Goal: Communication & Community: Answer question/provide support

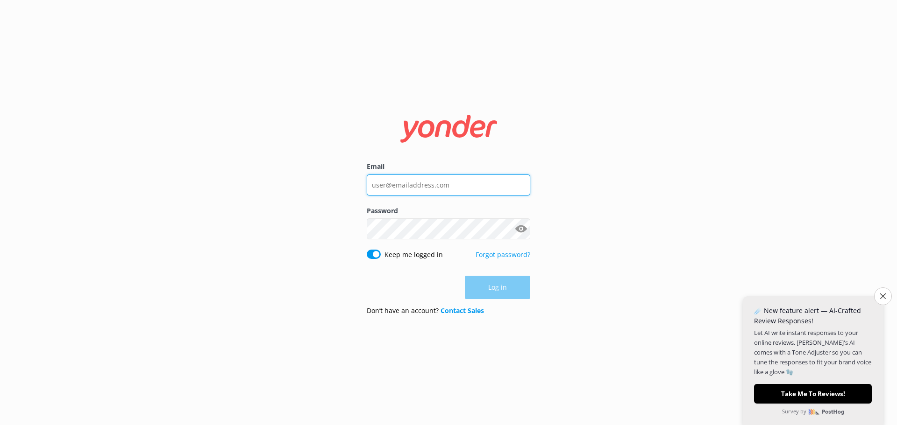
click at [441, 188] on input "Email" at bounding box center [448, 185] width 163 height 21
click at [442, 184] on input "Email" at bounding box center [448, 185] width 163 height 21
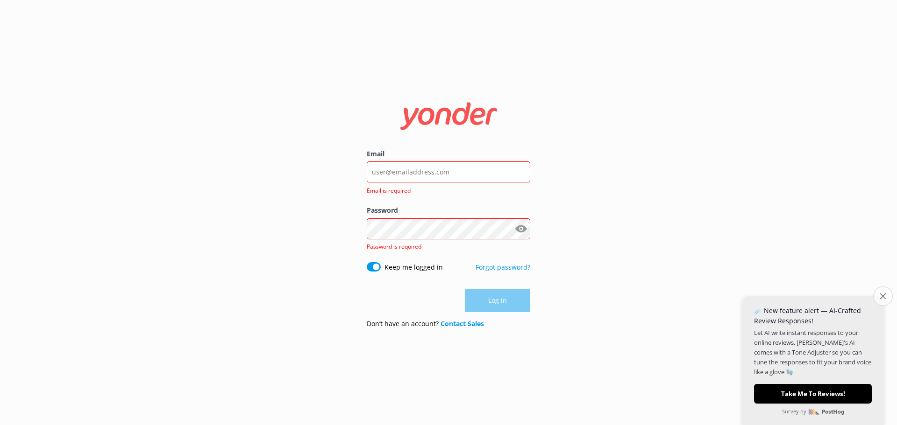
click at [882, 298] on icon "Close survey" at bounding box center [882, 296] width 6 height 6
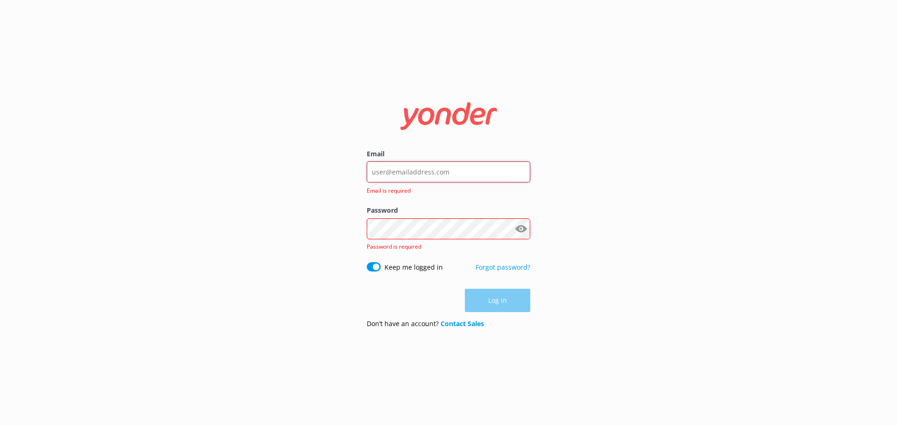
click at [452, 172] on input "Email" at bounding box center [448, 172] width 163 height 21
click at [266, 238] on div "Email Email is required Password Show password Password is required Keep me log…" at bounding box center [448, 212] width 897 height 425
click at [107, 87] on div "Email Email is required Password Show password Password is required Keep me log…" at bounding box center [448, 212] width 897 height 425
click at [277, 273] on div "Email Email is required Password Show password Password is required Keep me log…" at bounding box center [448, 212] width 897 height 425
click at [311, 327] on div "Email Email is required Password Show password Password is required Keep me log…" at bounding box center [448, 212] width 897 height 425
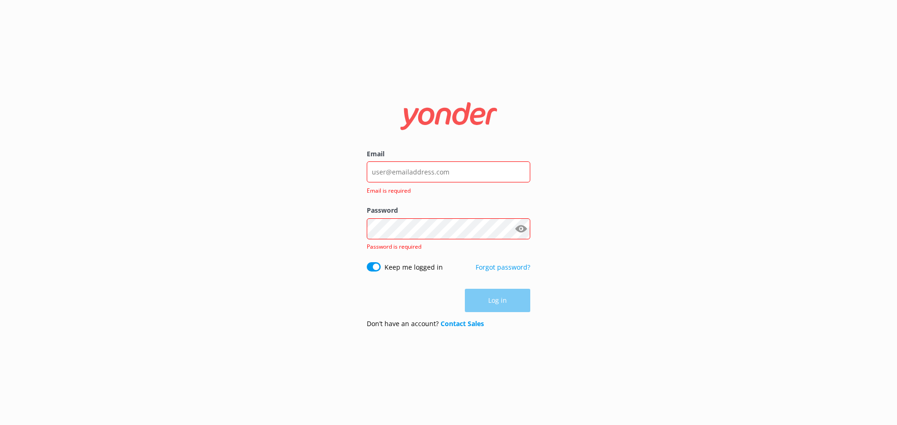
click at [168, 128] on div "Email Email is required Password Show password Password is required Keep me log…" at bounding box center [448, 212] width 897 height 425
click at [414, 167] on input "Email" at bounding box center [448, 172] width 163 height 21
click at [224, 317] on div "Email Email is required Password Show password Password is required Keep me log…" at bounding box center [448, 212] width 897 height 425
drag, startPoint x: 765, startPoint y: 45, endPoint x: 778, endPoint y: 41, distance: 13.3
click at [765, 45] on div "Email Email is required Password Show password Password is required Keep me log…" at bounding box center [448, 212] width 897 height 425
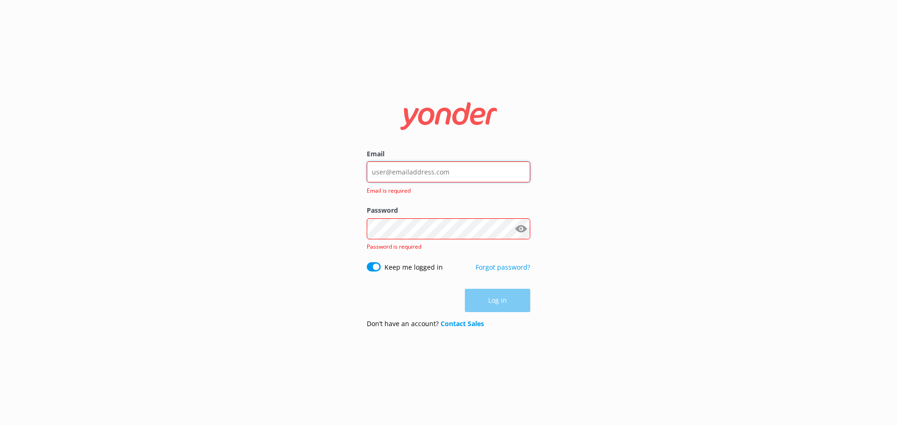
click at [462, 172] on input "Email" at bounding box center [448, 172] width 163 height 21
click at [415, 168] on input "Email" at bounding box center [448, 172] width 163 height 21
paste input "[EMAIL_ADDRESS][DOMAIN_NAME]"
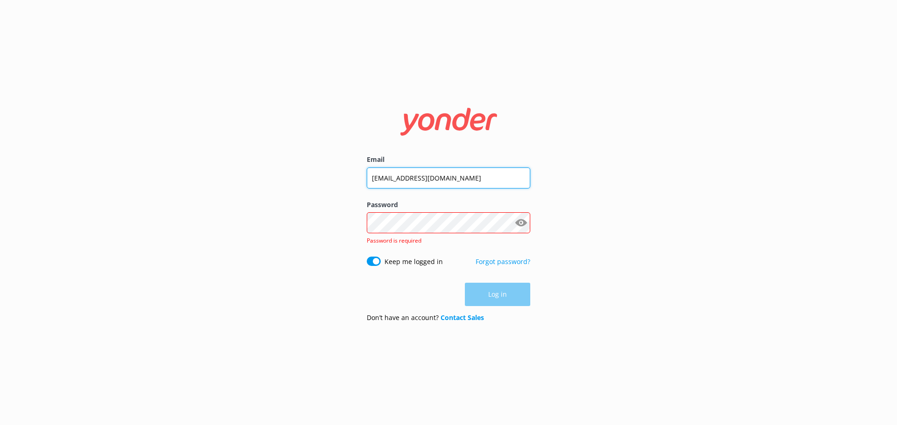
type input "[EMAIL_ADDRESS][DOMAIN_NAME]"
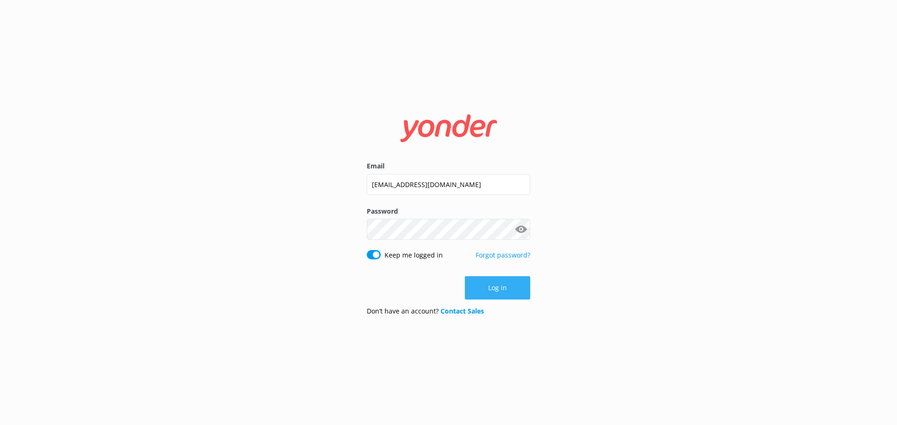
click at [502, 288] on button "Log in" at bounding box center [497, 287] width 65 height 23
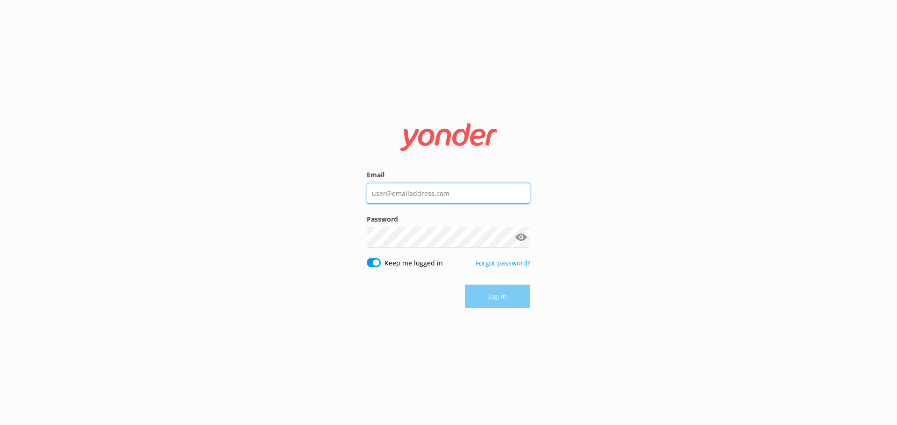
click at [413, 189] on input "Email" at bounding box center [448, 193] width 163 height 21
type input "[EMAIL_ADDRESS][DOMAIN_NAME]"
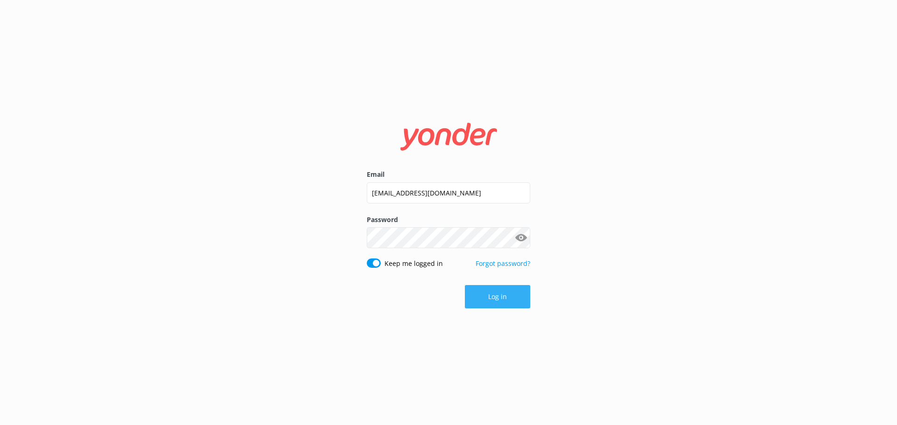
click at [499, 294] on button "Log in" at bounding box center [497, 296] width 65 height 23
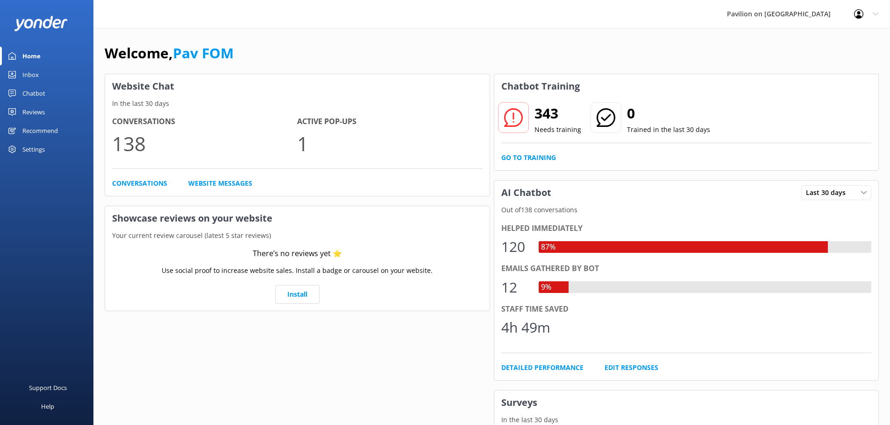
click at [32, 74] on div "Inbox" at bounding box center [30, 74] width 16 height 19
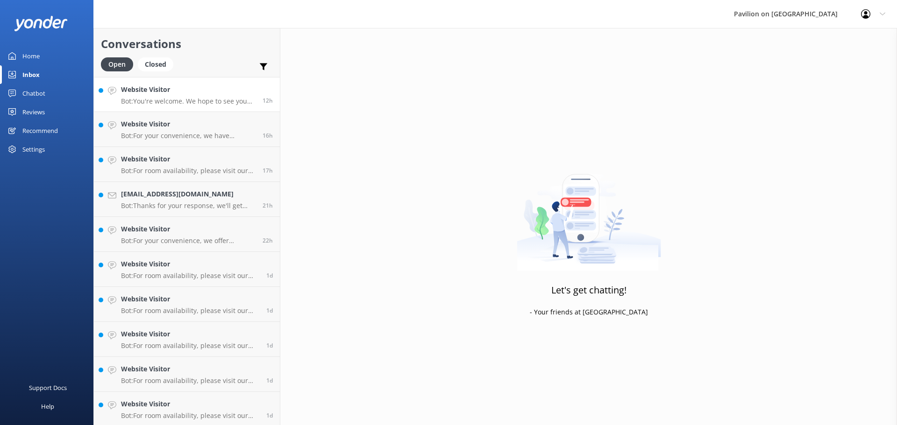
click at [204, 101] on p "Bot: You're welcome. We hope to see you soon!" at bounding box center [188, 101] width 134 height 8
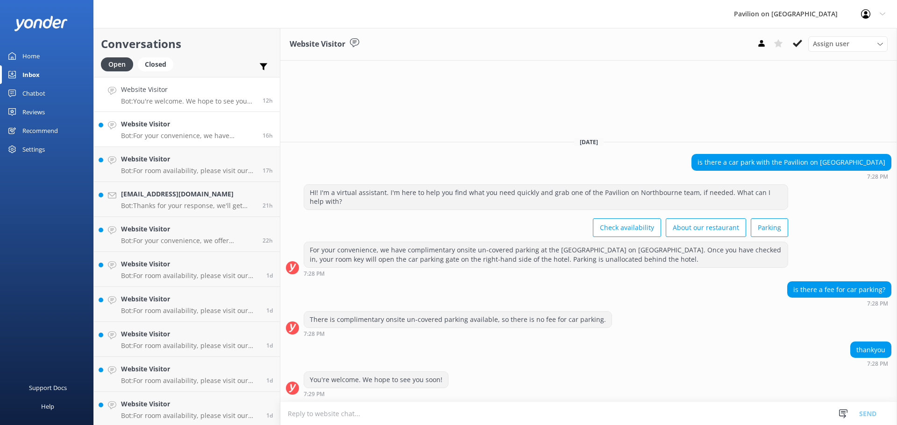
click at [198, 126] on h4 "Website Visitor" at bounding box center [188, 124] width 134 height 10
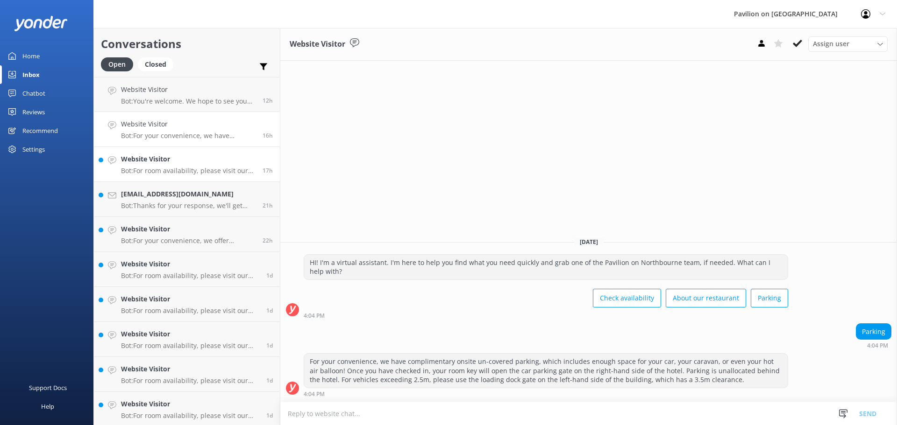
click at [193, 160] on h4 "Website Visitor" at bounding box center [188, 159] width 134 height 10
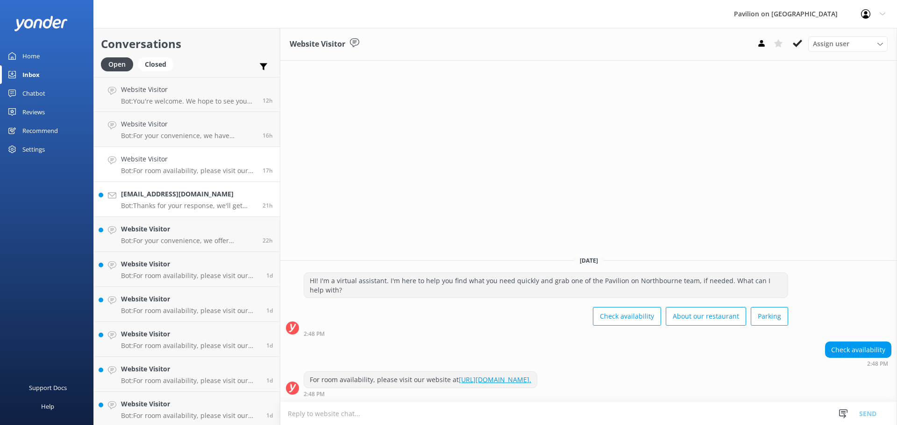
click at [195, 205] on p "Bot: Thanks for your response, we'll get back to you as soon as we can during o…" at bounding box center [188, 206] width 134 height 8
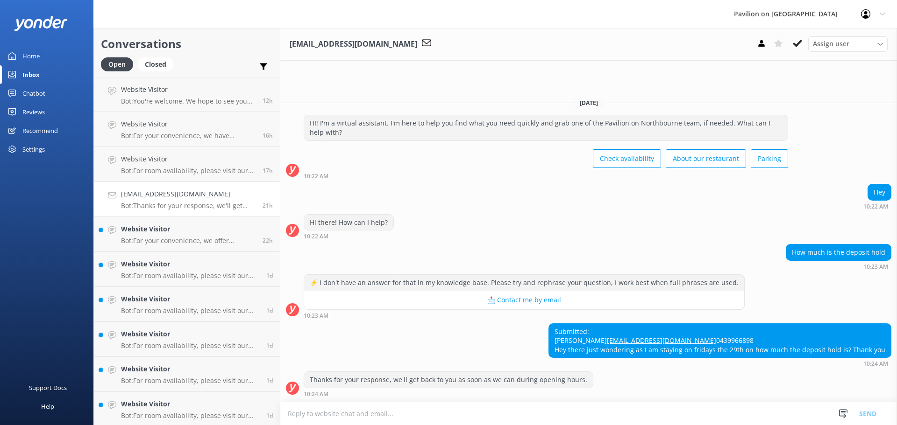
click at [446, 412] on textarea at bounding box center [588, 414] width 616 height 23
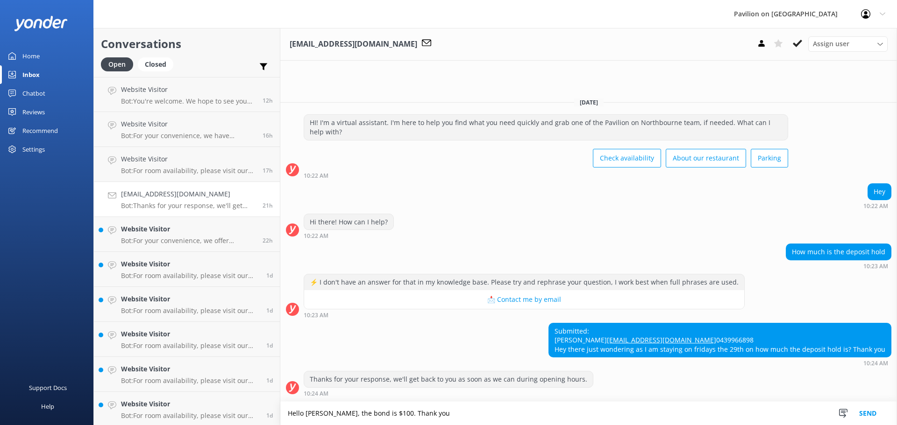
type textarea "Hello Aimee, the bond is $100. Thank you"
click at [867, 412] on button "Send" at bounding box center [867, 413] width 35 height 23
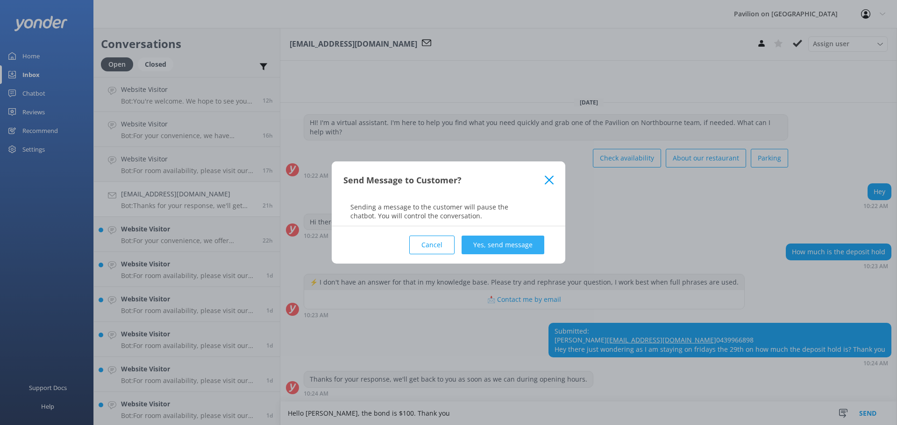
click at [496, 247] on button "Yes, send message" at bounding box center [502, 245] width 83 height 19
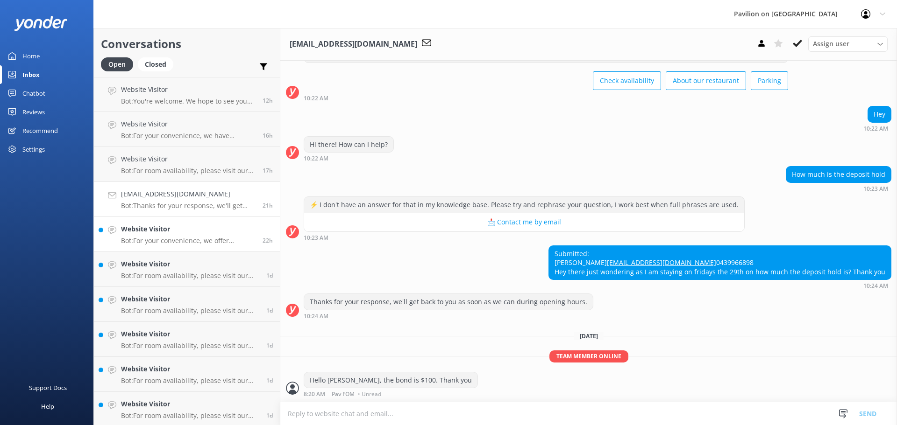
scroll to position [66, 0]
click at [167, 232] on h4 "Website Visitor" at bounding box center [188, 229] width 134 height 10
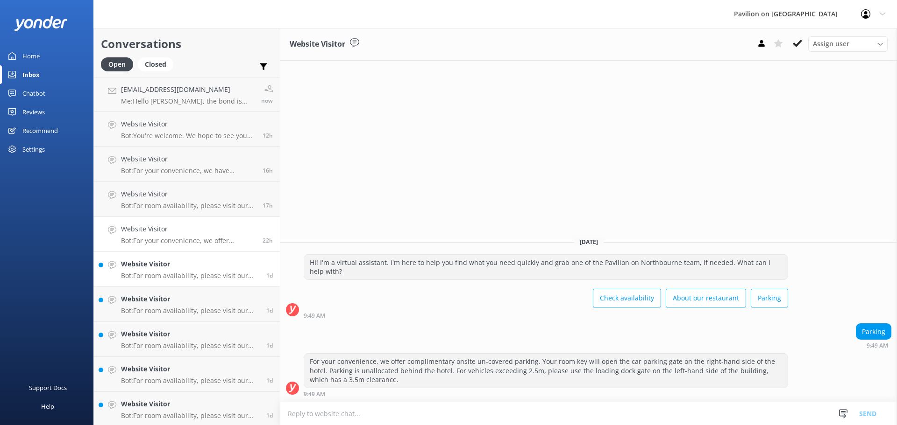
click at [175, 261] on h4 "Website Visitor" at bounding box center [190, 264] width 138 height 10
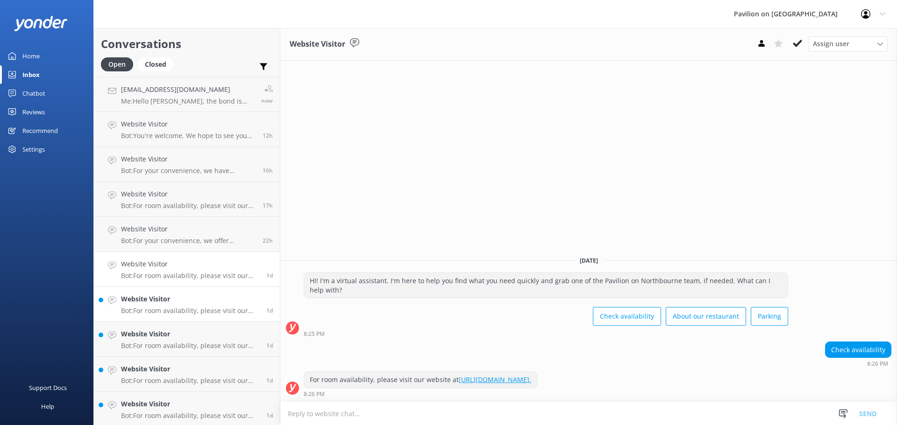
click at [179, 299] on h4 "Website Visitor" at bounding box center [190, 299] width 138 height 10
click at [175, 338] on h4 "Website Visitor" at bounding box center [190, 334] width 138 height 10
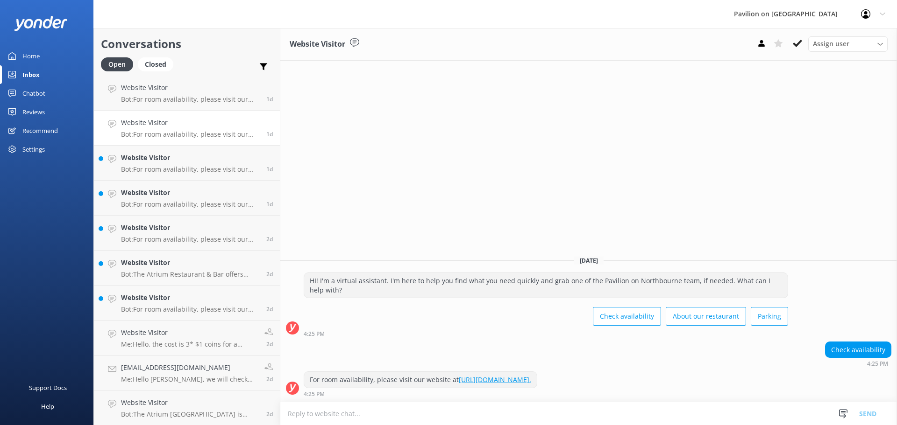
scroll to position [224, 0]
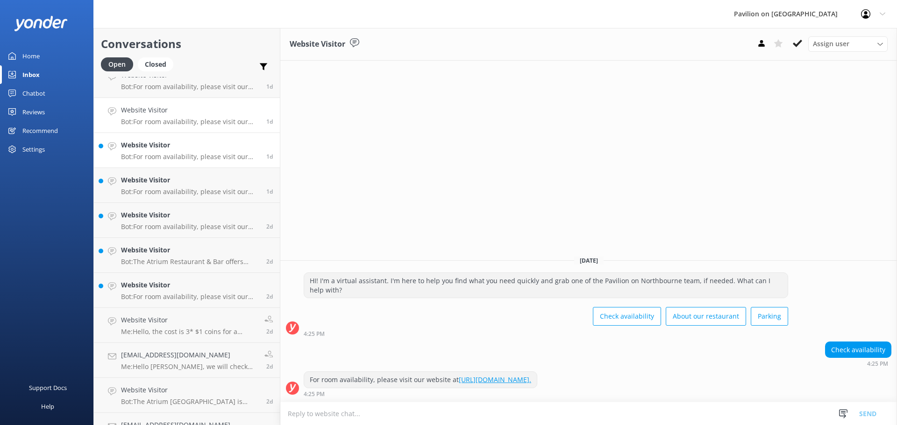
click at [157, 148] on h4 "Website Visitor" at bounding box center [190, 145] width 138 height 10
click at [161, 185] on h4 "Website Visitor" at bounding box center [190, 180] width 138 height 10
click at [163, 207] on link "Website Visitor Bot: For room availability, please visit our website at https:/…" at bounding box center [187, 220] width 186 height 35
click at [169, 254] on h4 "Website Visitor" at bounding box center [190, 250] width 138 height 10
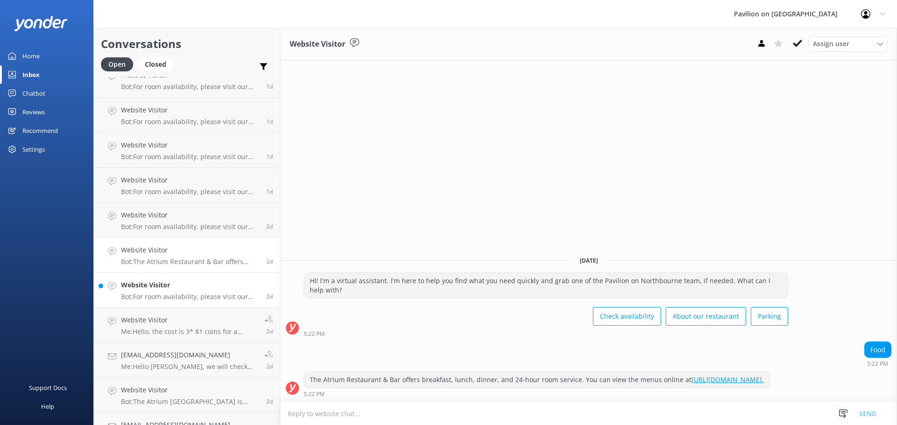
click at [171, 290] on h4 "Website Visitor" at bounding box center [190, 285] width 138 height 10
